Goal: Task Accomplishment & Management: Manage account settings

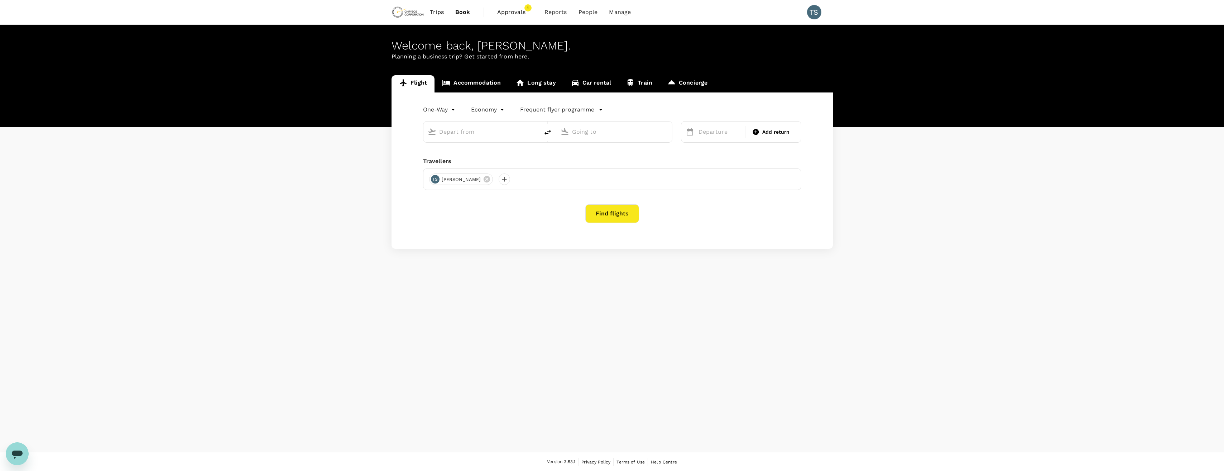
type input "Hannover-Langenhagen (HAJ)"
type input "[GEOGRAPHIC_DATA] ([GEOGRAPHIC_DATA])"
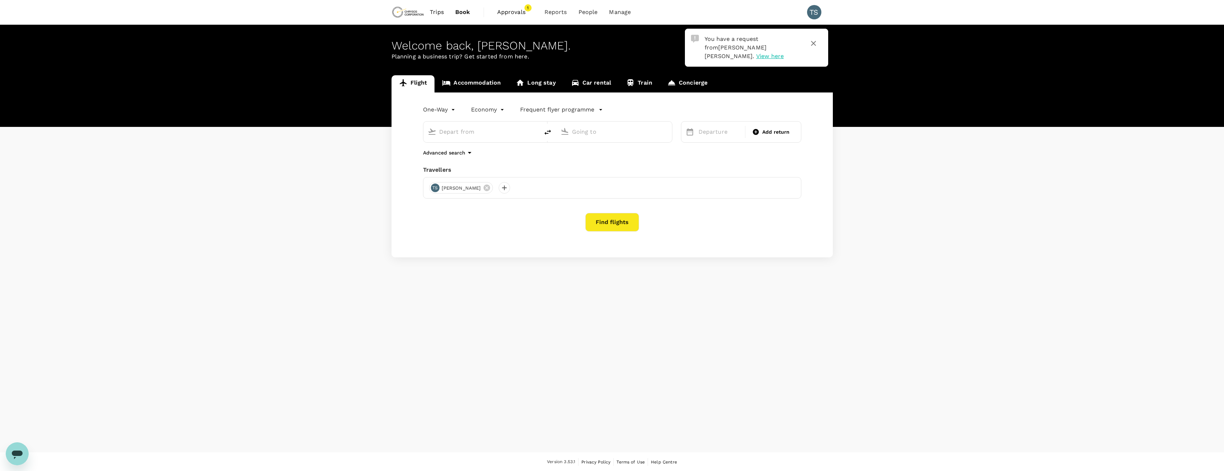
type input "Hannover-Langenhagen (HAJ)"
type input "[GEOGRAPHIC_DATA] ([GEOGRAPHIC_DATA])"
click at [519, 11] on span "Approvals" at bounding box center [515, 12] width 36 height 9
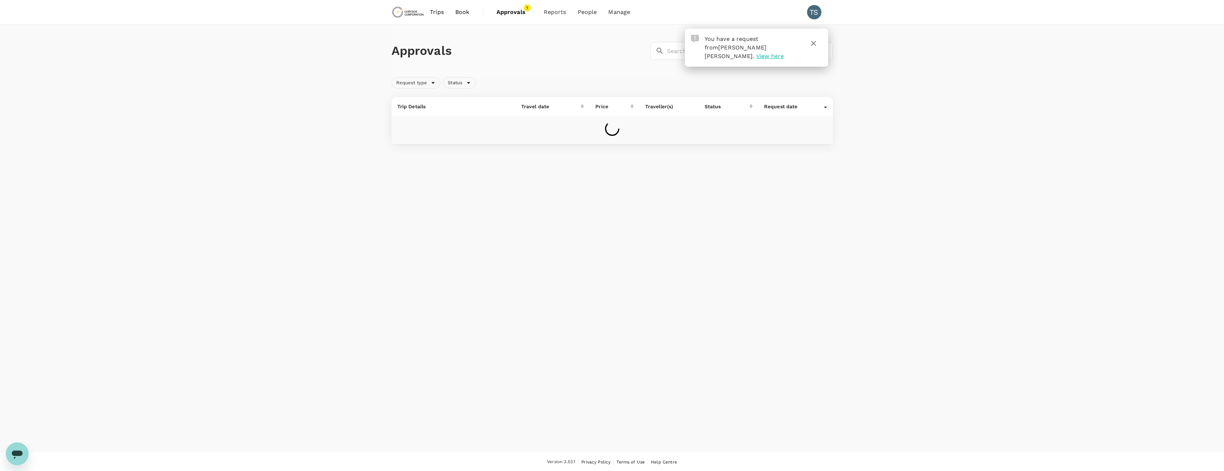
click at [816, 44] on icon "button" at bounding box center [813, 43] width 9 height 9
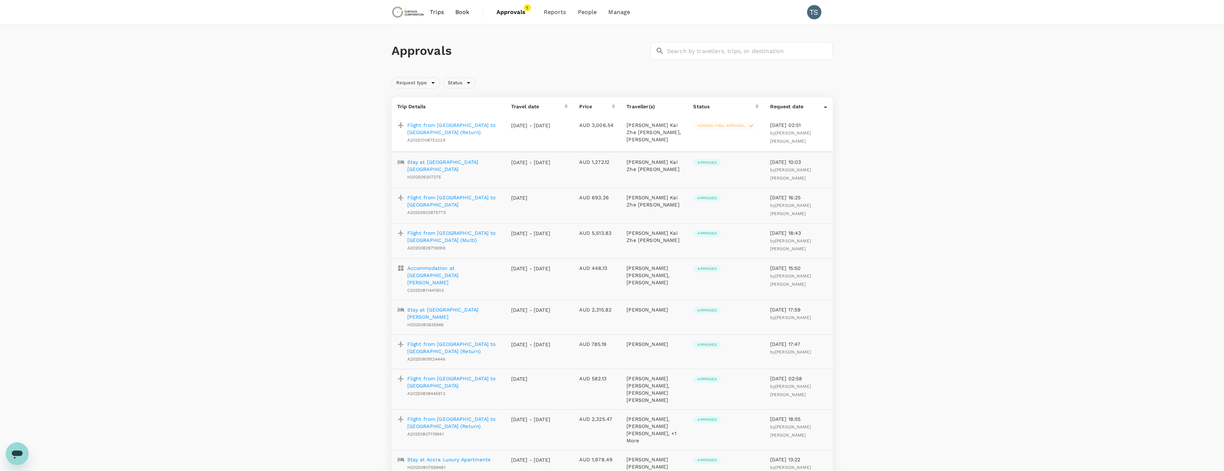
click at [461, 125] on p "Flight from [GEOGRAPHIC_DATA] to [GEOGRAPHIC_DATA] (Return)" at bounding box center [453, 128] width 92 height 14
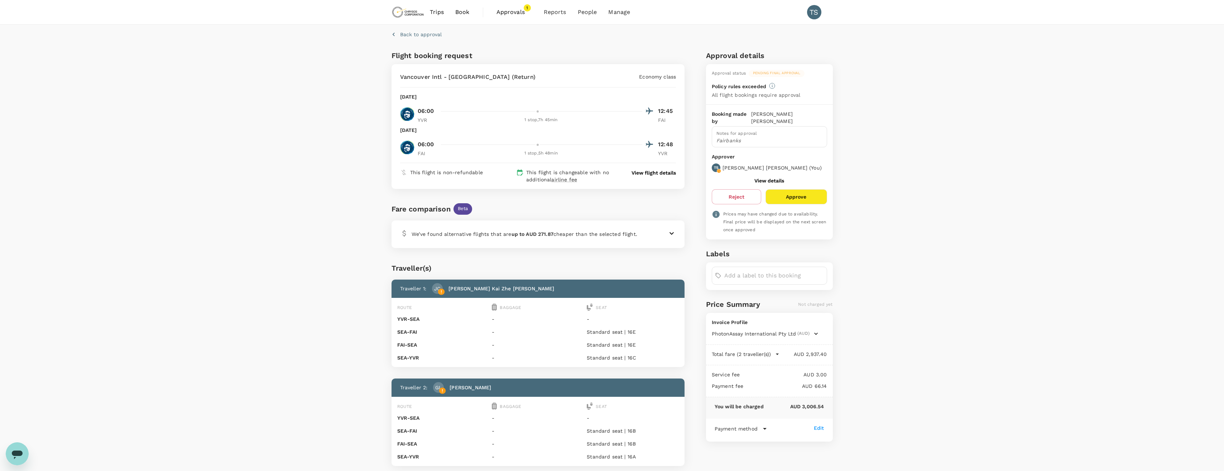
click at [778, 354] on icon "button" at bounding box center [777, 354] width 3 height 1
click at [661, 174] on p "View flight details" at bounding box center [653, 172] width 44 height 7
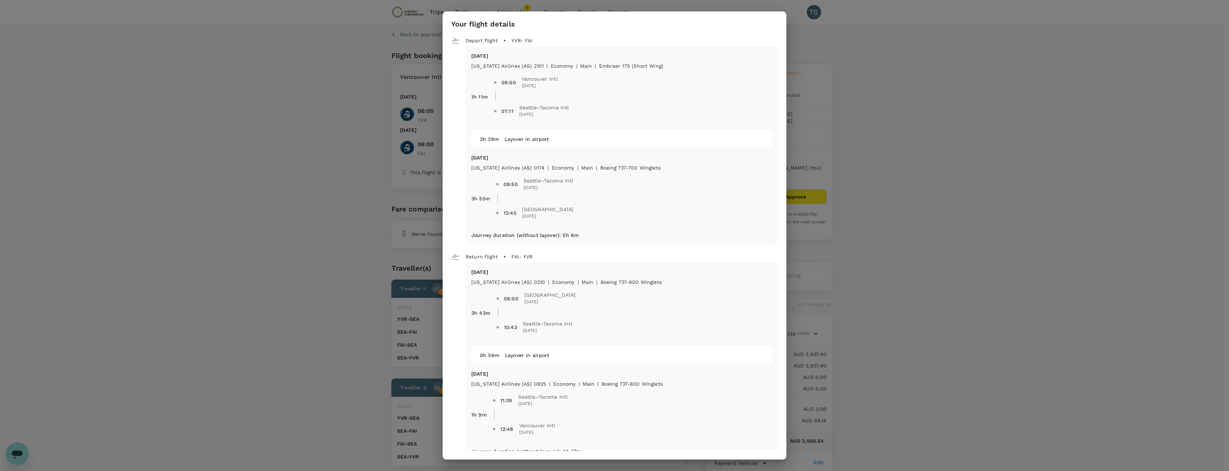
click at [931, 74] on div "Your flight details Depart flight YVR - FAI [DATE] [US_STATE] Airlines (AS) 210…" at bounding box center [614, 235] width 1229 height 471
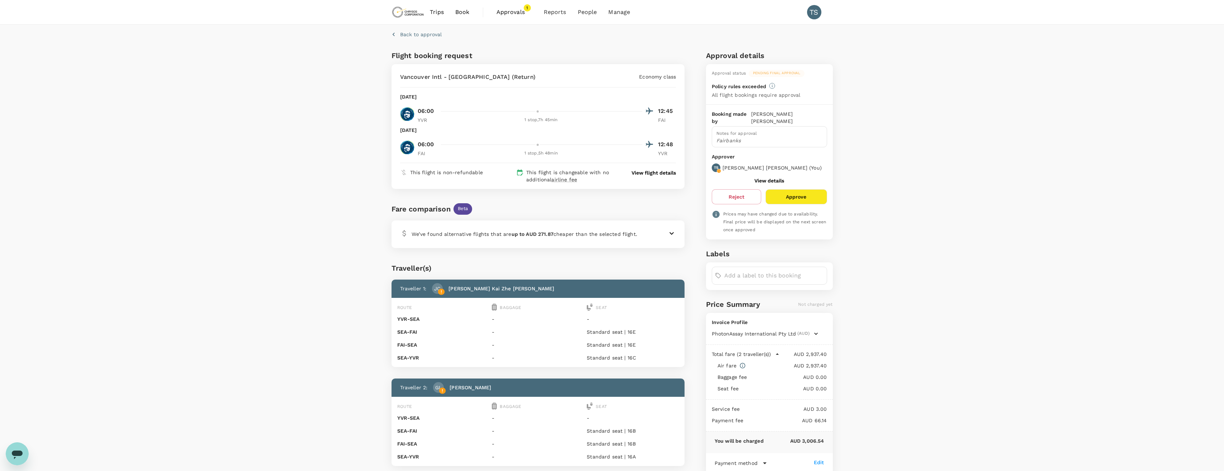
click at [669, 234] on icon at bounding box center [671, 233] width 9 height 9
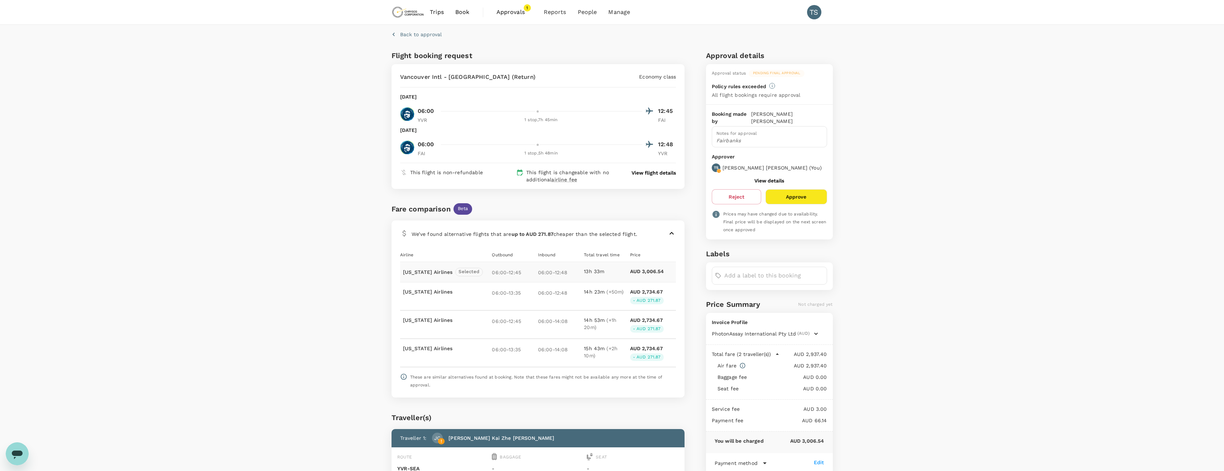
click at [793, 194] on button "Approve" at bounding box center [795, 196] width 61 height 15
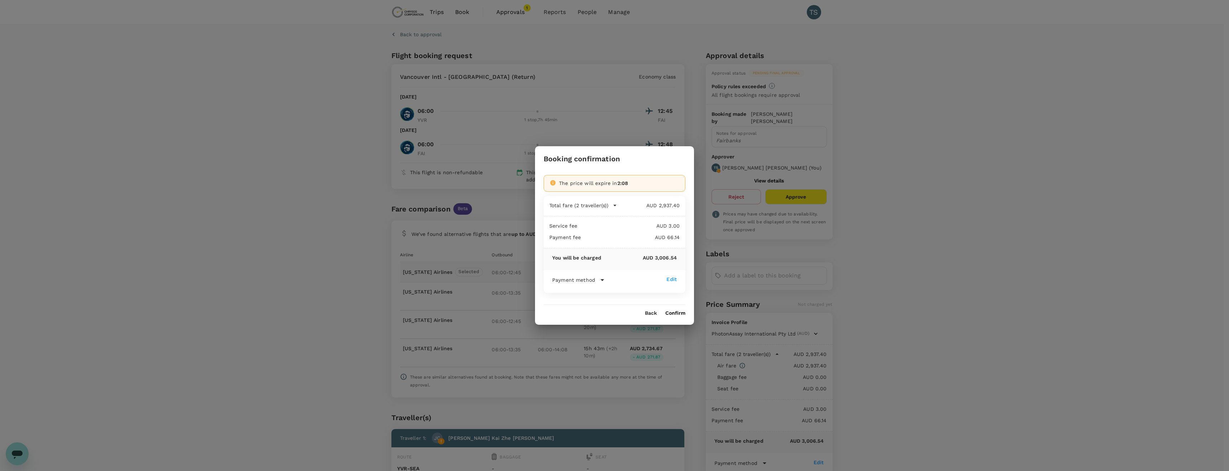
click at [672, 312] on button "Confirm" at bounding box center [676, 313] width 20 height 6
